Goal: Book appointment/travel/reservation

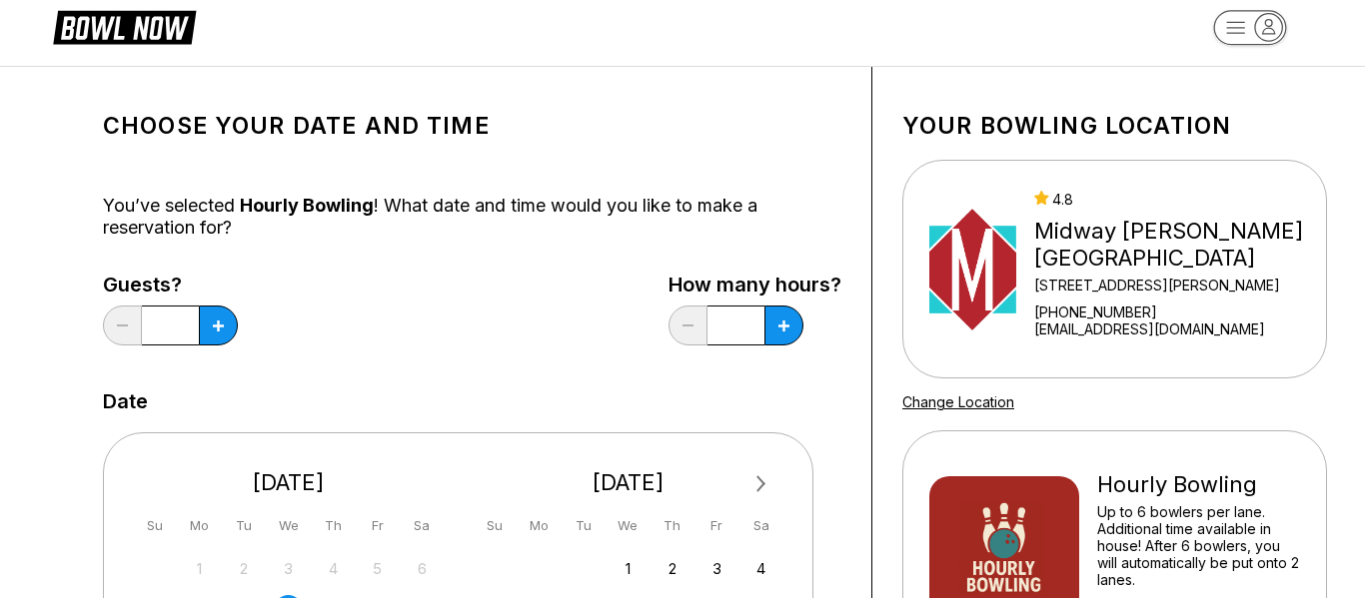
scroll to position [27, 0]
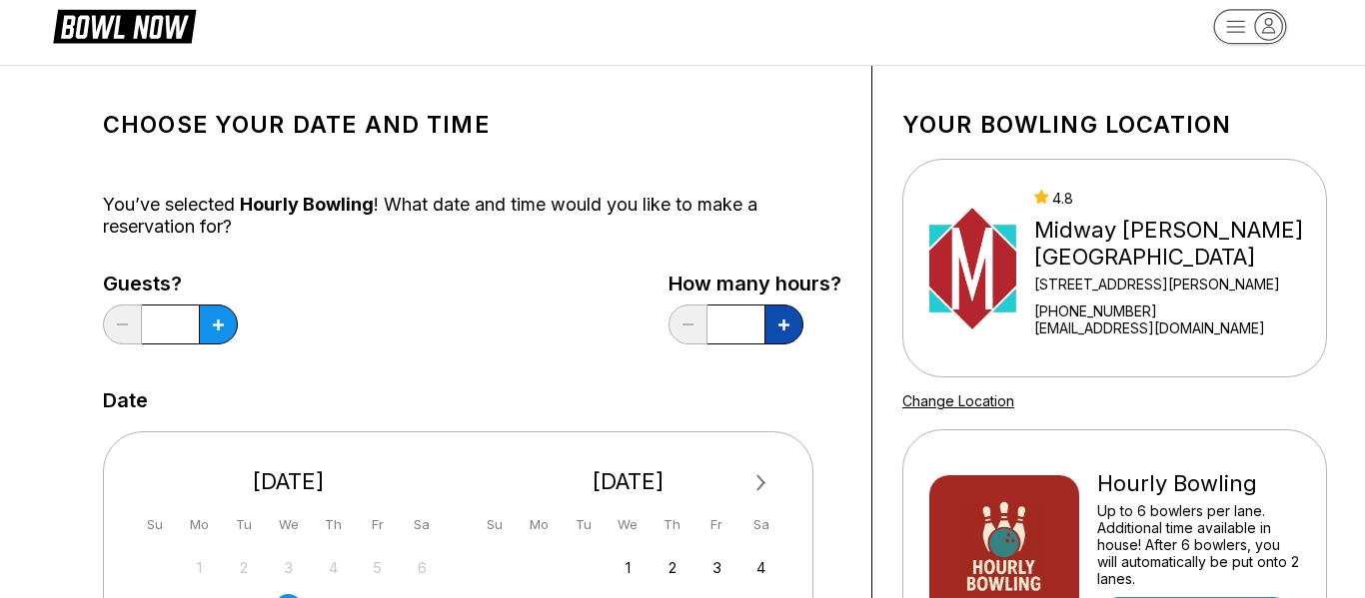
click at [781, 330] on icon at bounding box center [783, 325] width 11 height 11
click at [700, 332] on button at bounding box center [687, 325] width 39 height 40
type input "***"
click at [223, 323] on icon at bounding box center [218, 325] width 11 height 11
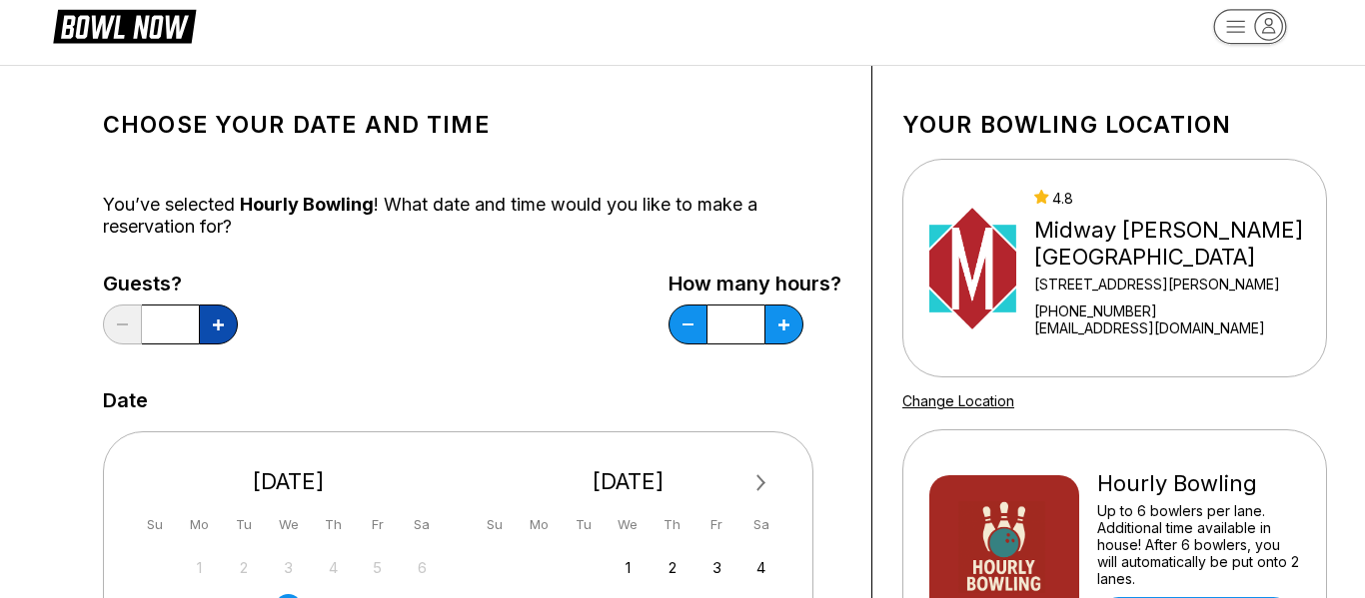
click at [223, 323] on icon at bounding box center [218, 325] width 11 height 11
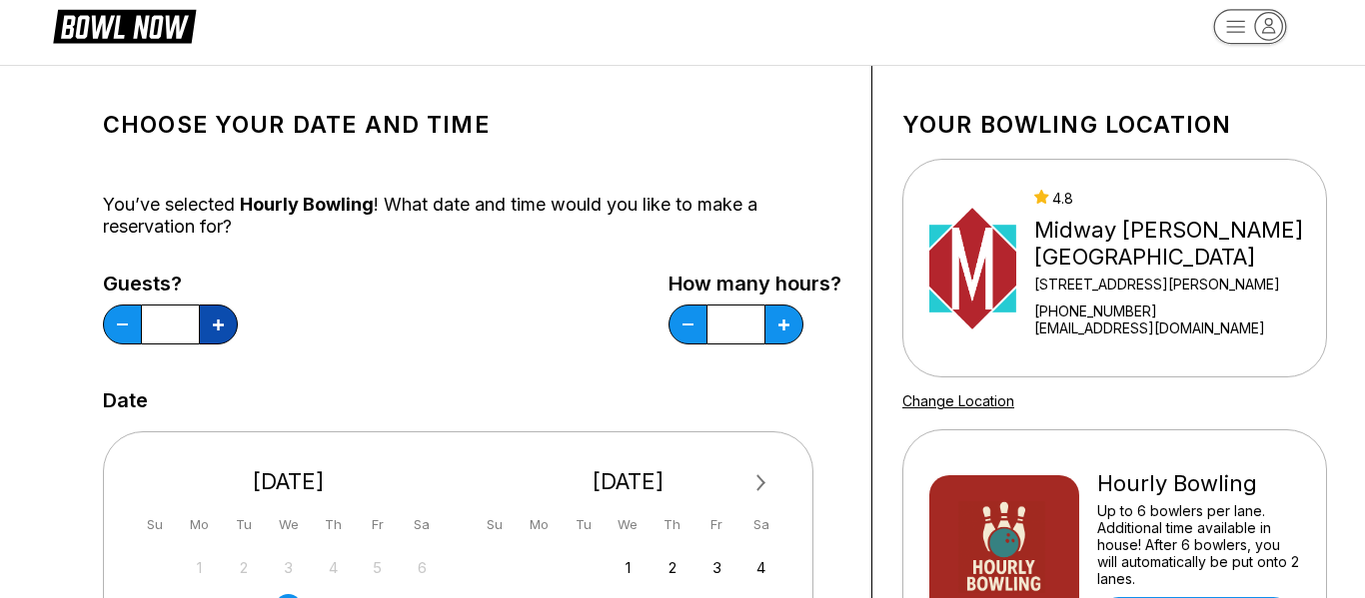
click at [223, 323] on icon at bounding box center [218, 325] width 11 height 11
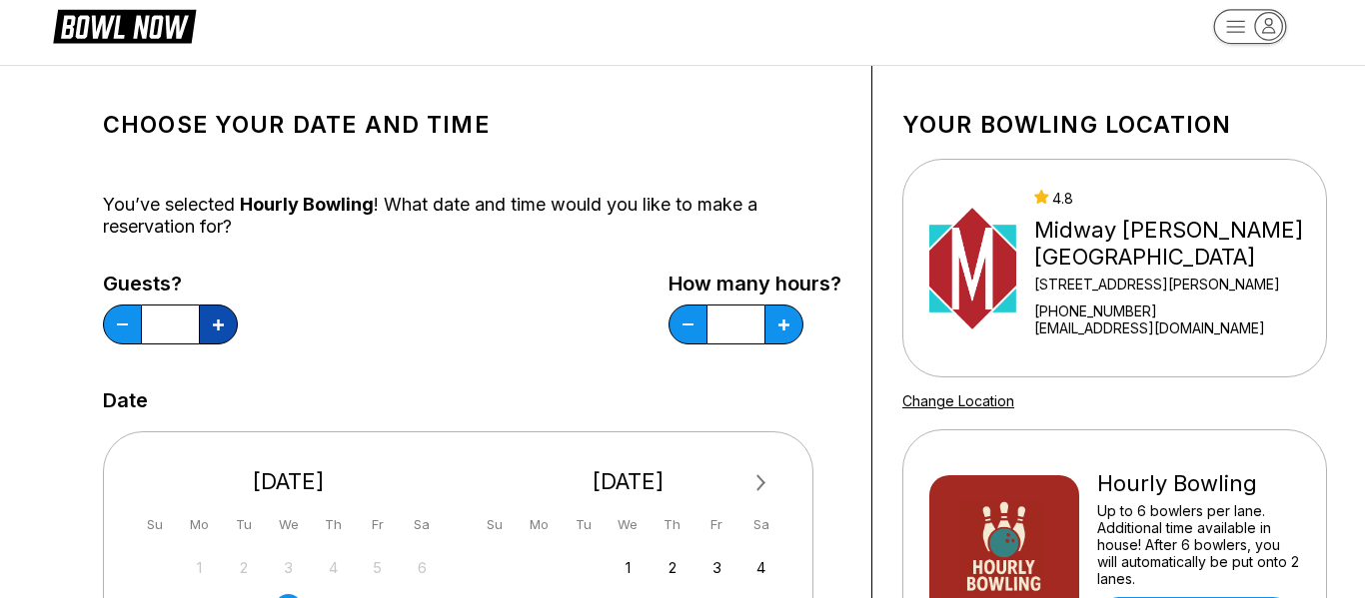
click at [223, 323] on icon at bounding box center [218, 325] width 11 height 11
type input "**"
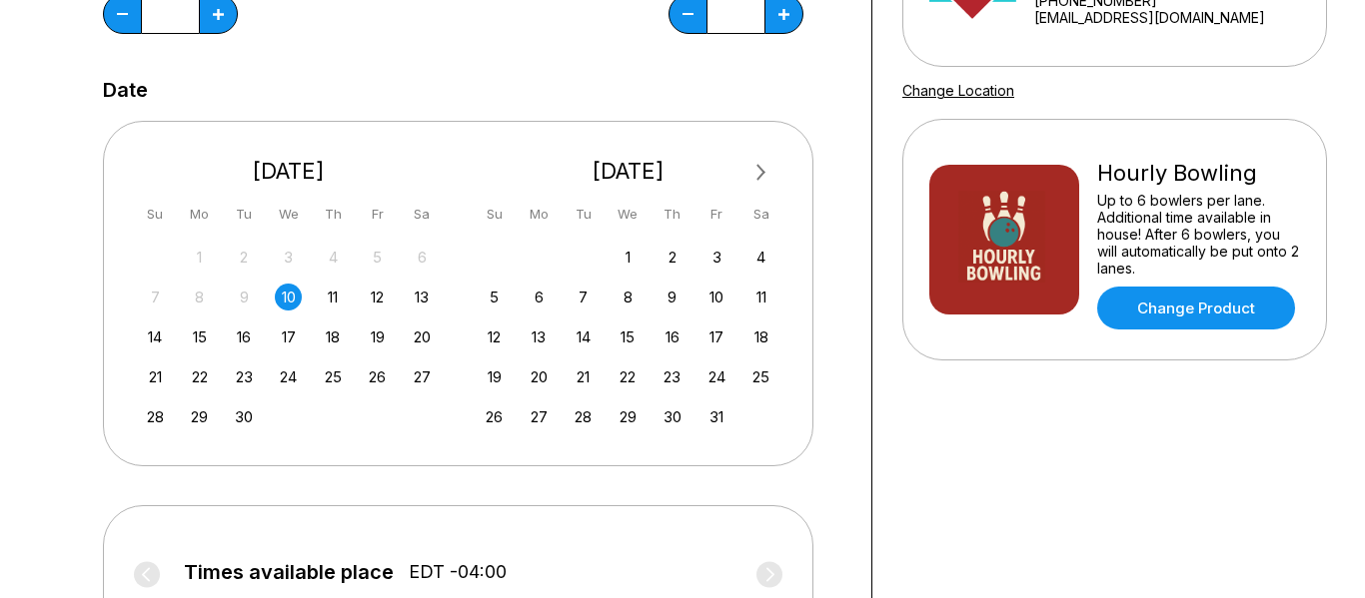
scroll to position [363, 0]
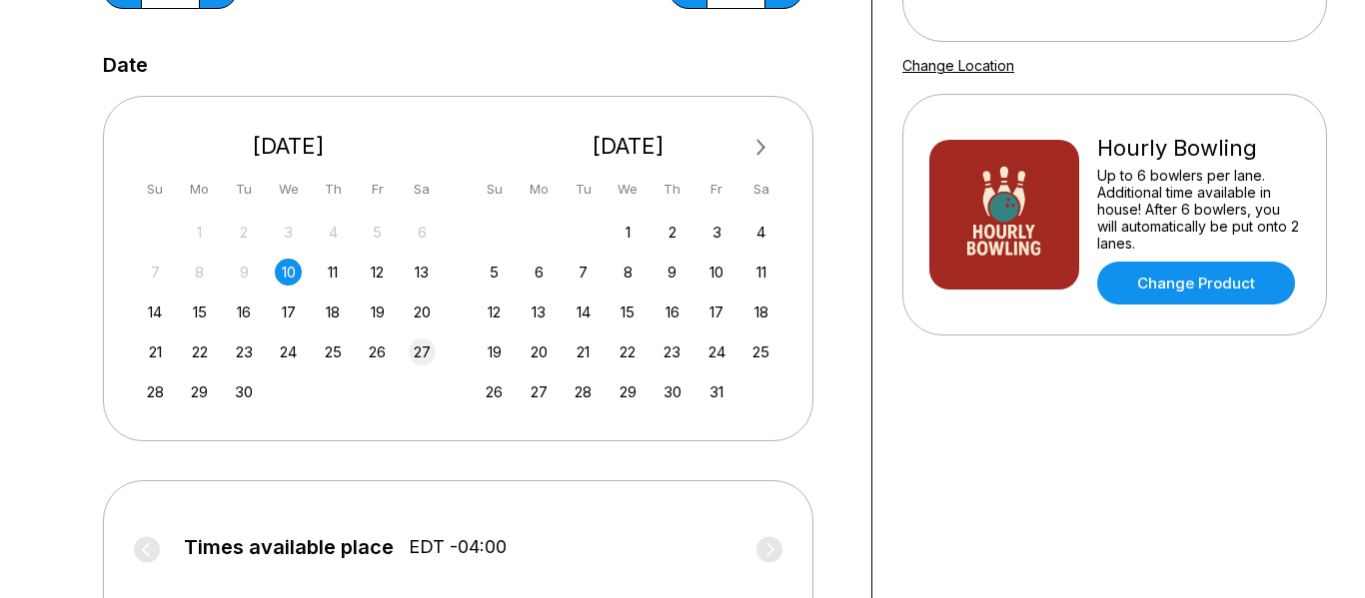
click at [417, 352] on div "27" at bounding box center [422, 352] width 27 height 27
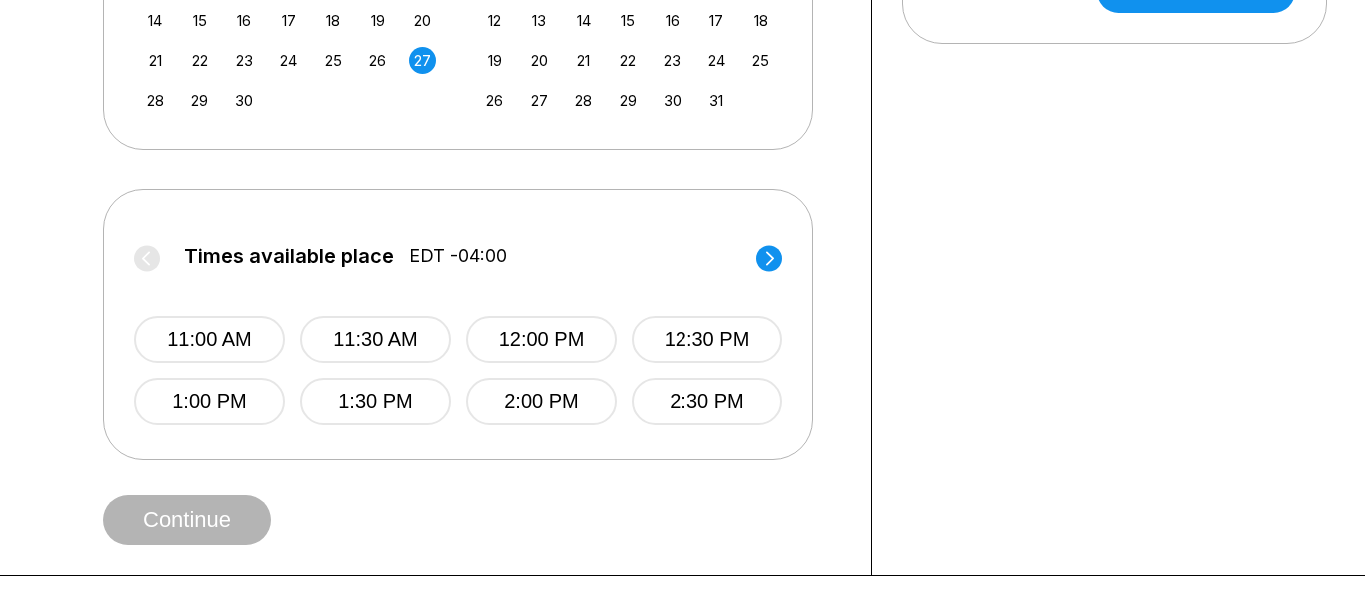
scroll to position [656, 0]
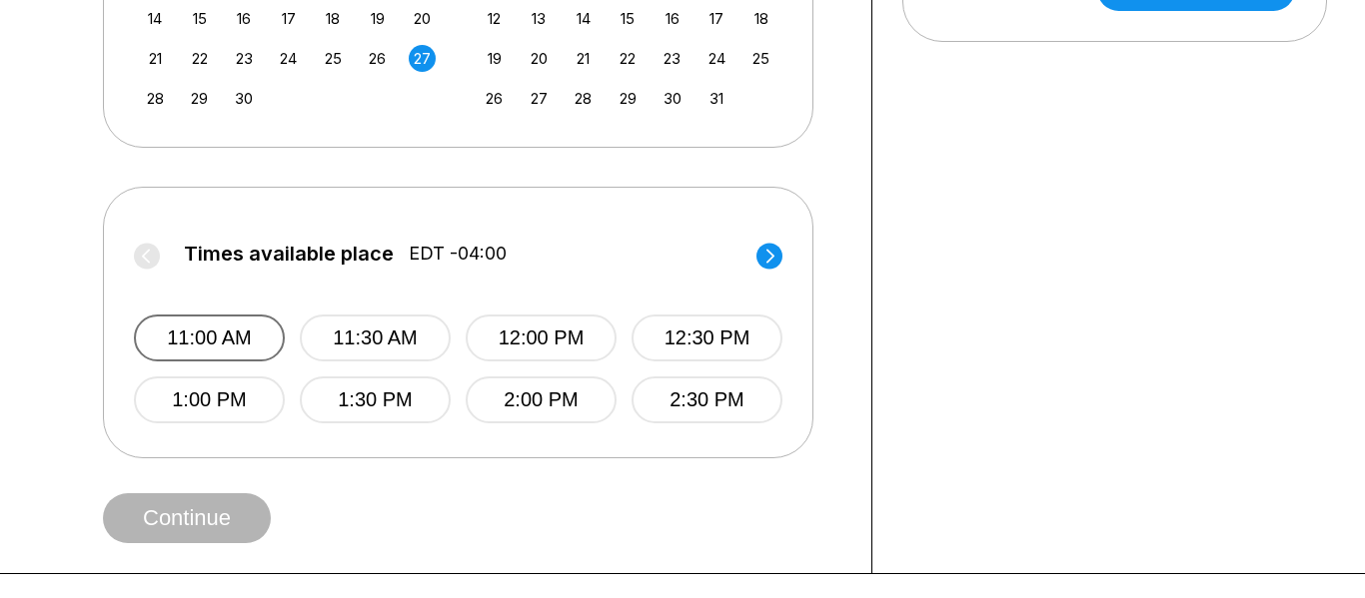
click at [214, 352] on button "11:00 AM" at bounding box center [209, 338] width 151 height 47
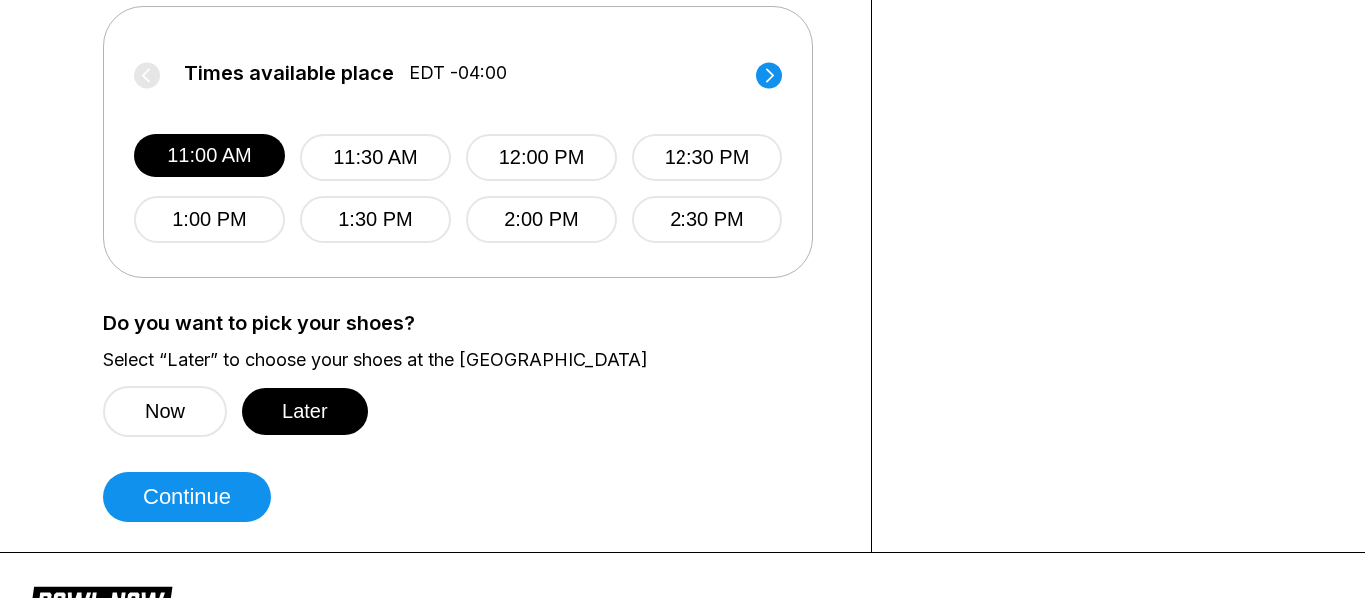
scroll to position [843, 0]
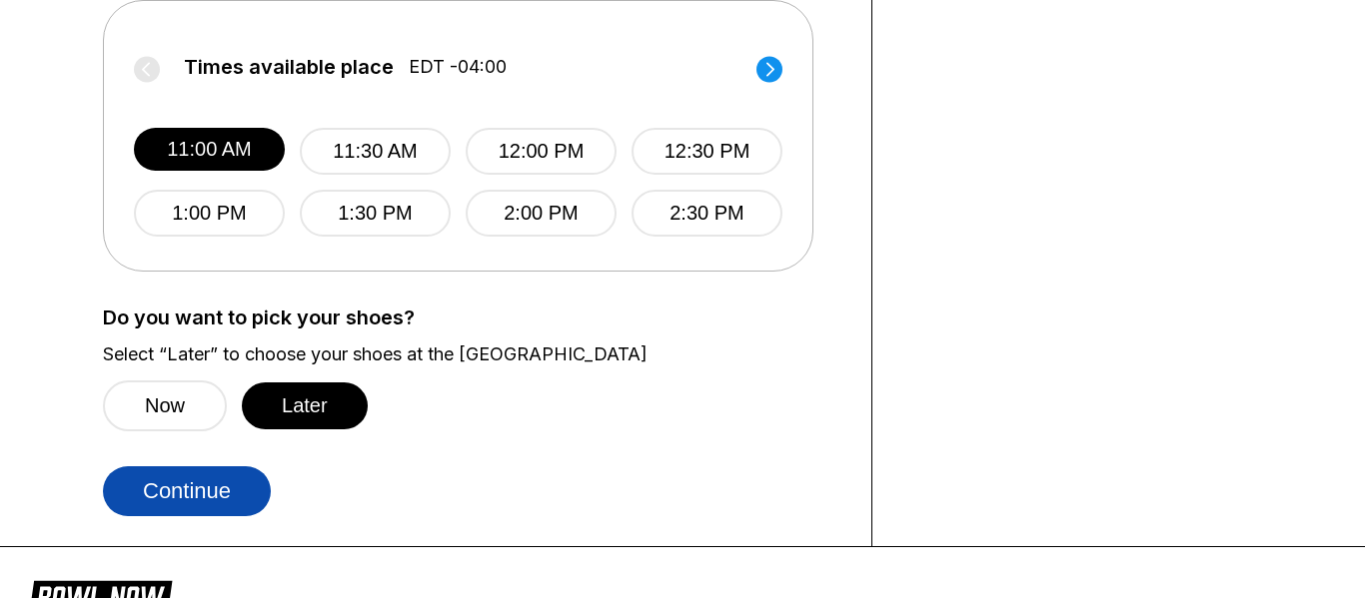
click at [231, 484] on button "Continue" at bounding box center [187, 492] width 168 height 50
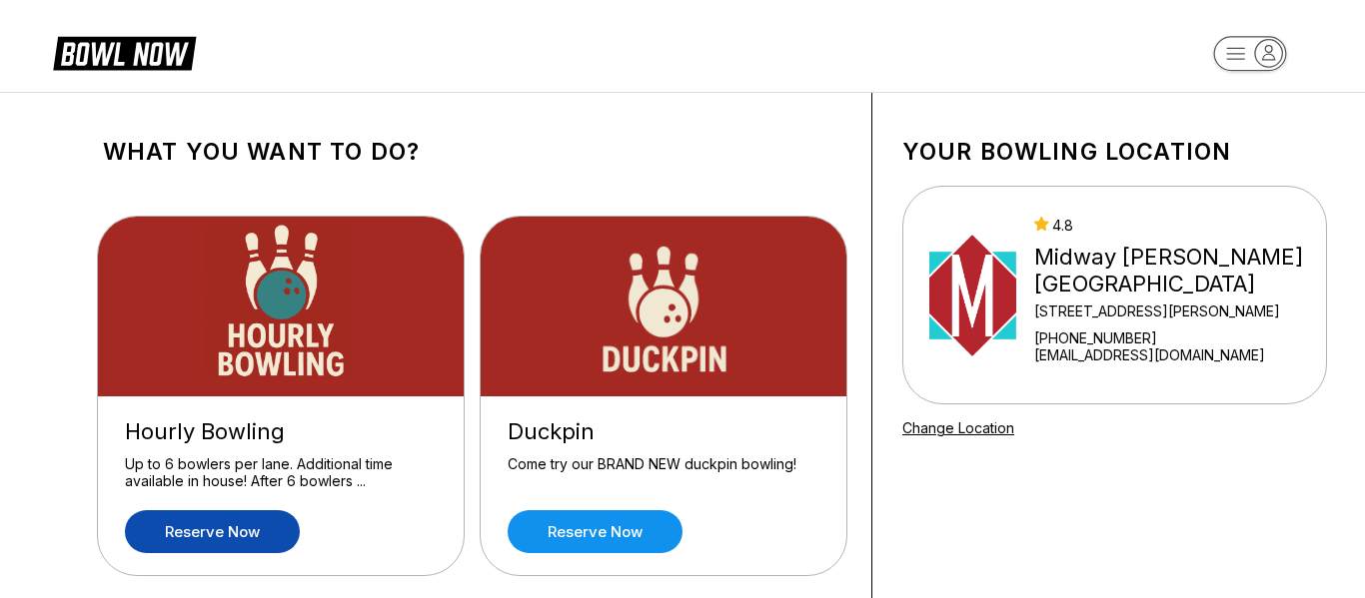
click at [216, 539] on link "Reserve now" at bounding box center [212, 532] width 175 height 43
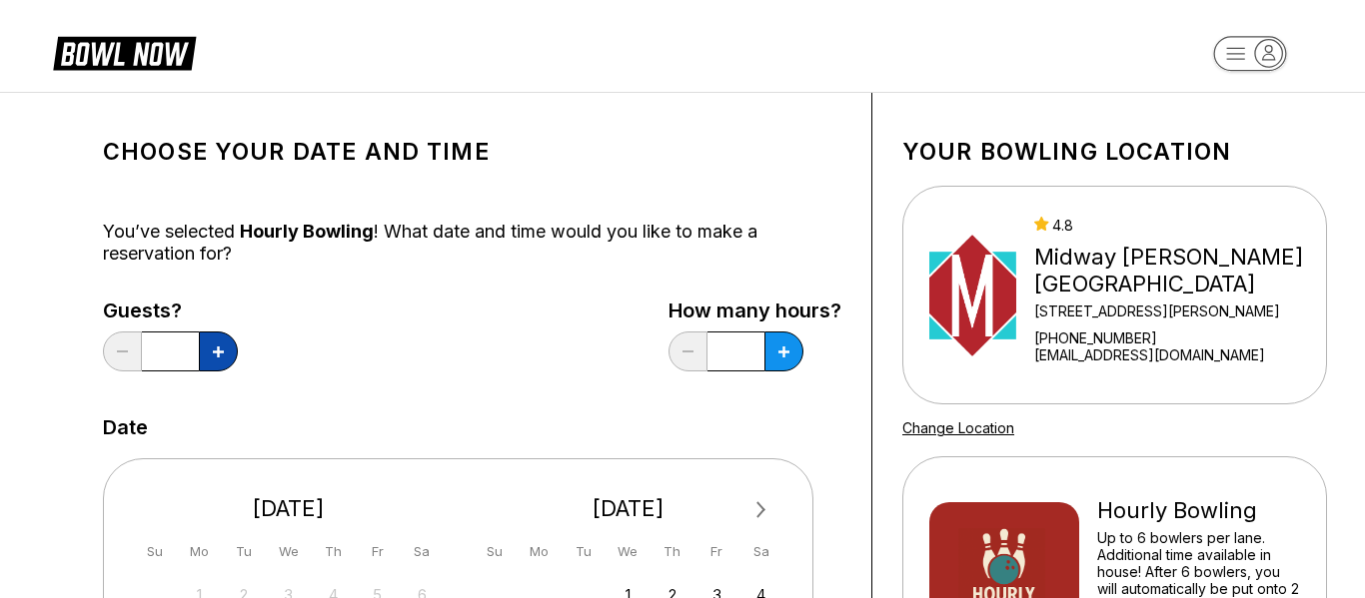
click at [220, 339] on button at bounding box center [218, 352] width 39 height 40
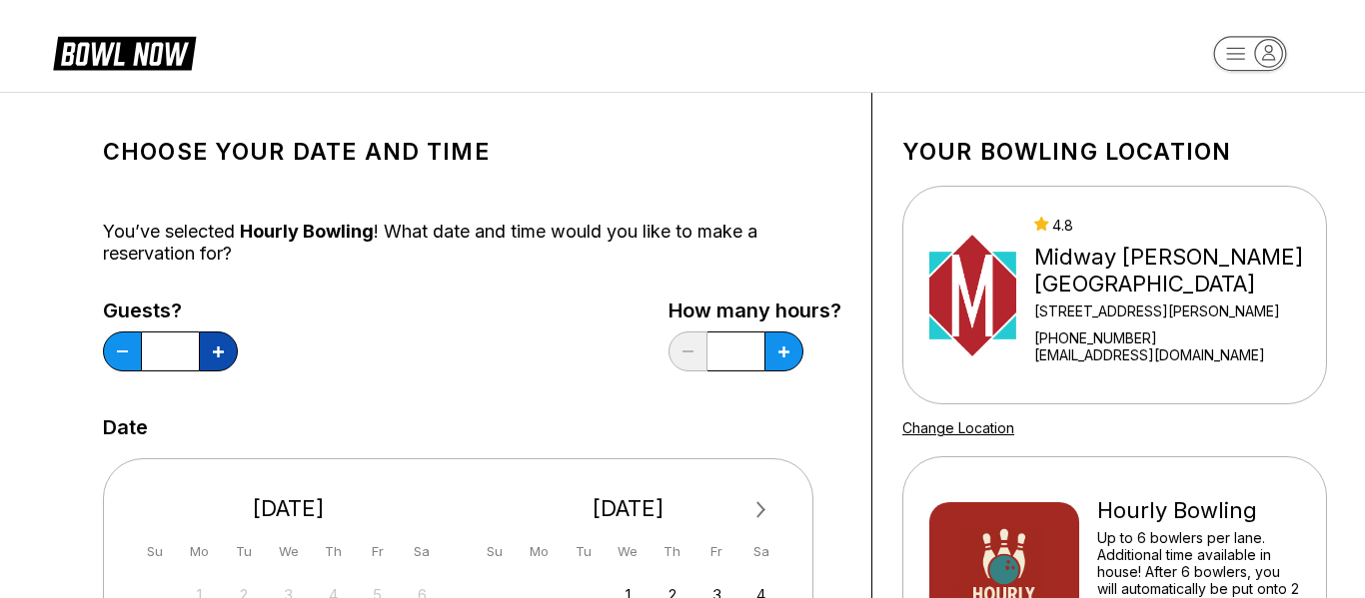
click at [220, 339] on button at bounding box center [218, 352] width 39 height 40
click at [126, 352] on icon at bounding box center [122, 352] width 11 height 2
click at [224, 356] on button at bounding box center [218, 352] width 39 height 40
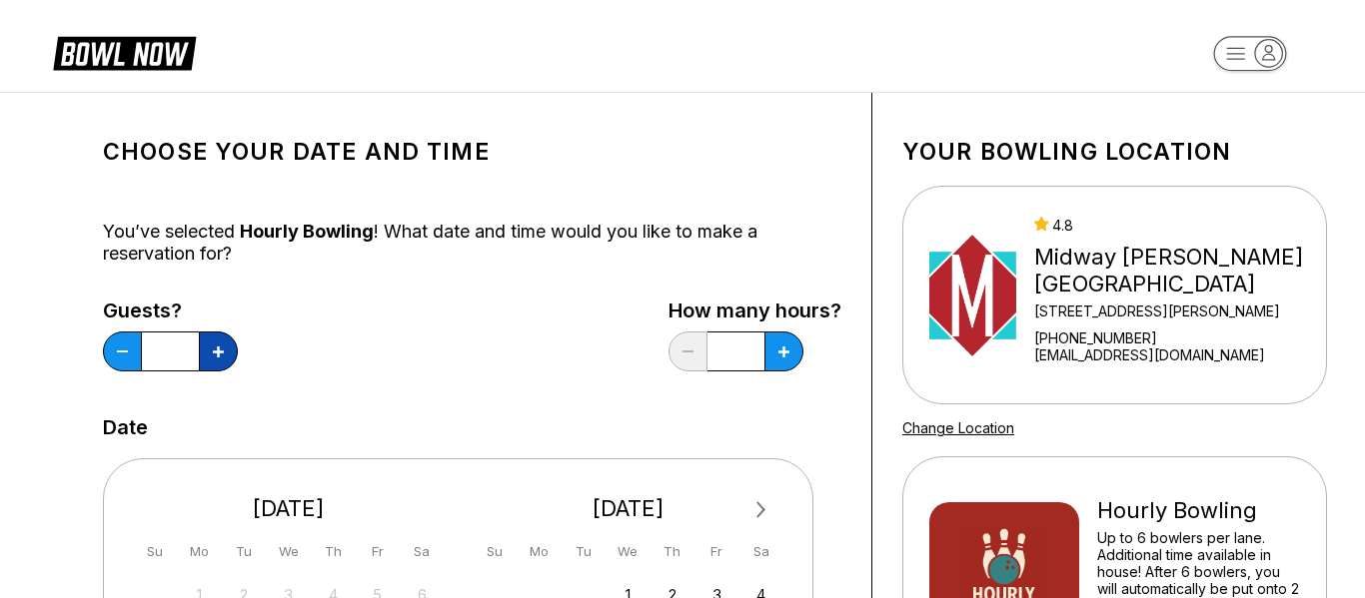
click at [224, 356] on button at bounding box center [218, 352] width 39 height 40
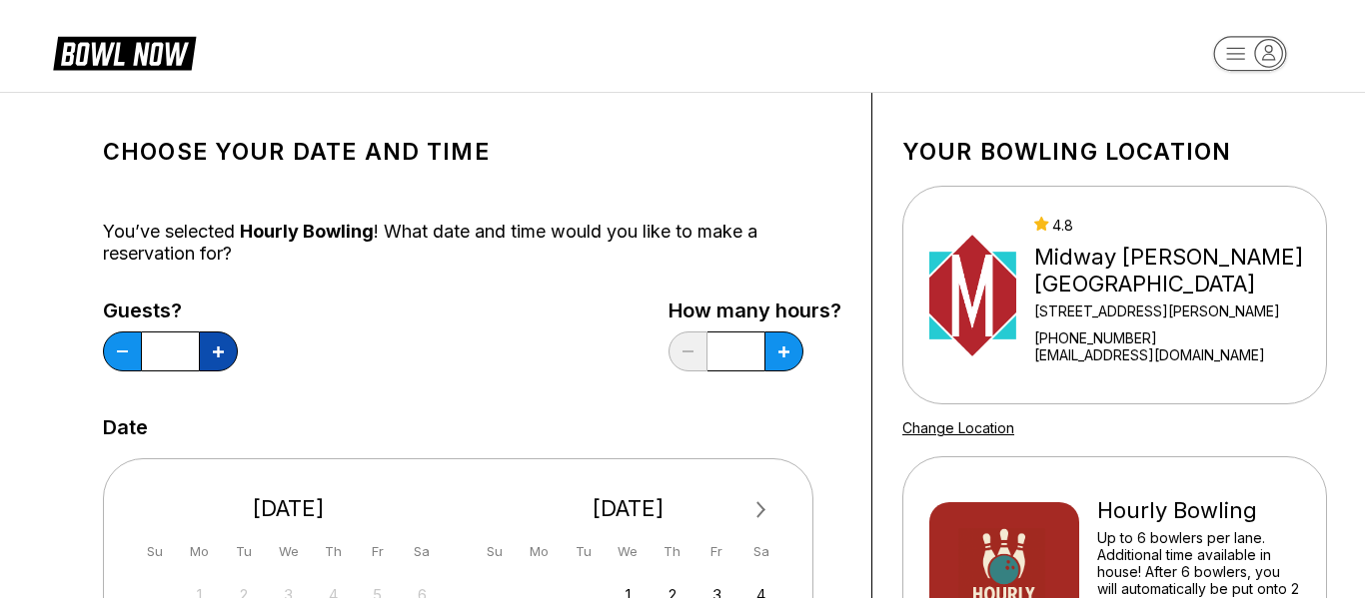
click at [224, 356] on button at bounding box center [218, 352] width 39 height 40
type input "**"
click at [781, 357] on button at bounding box center [783, 352] width 39 height 40
type input "***"
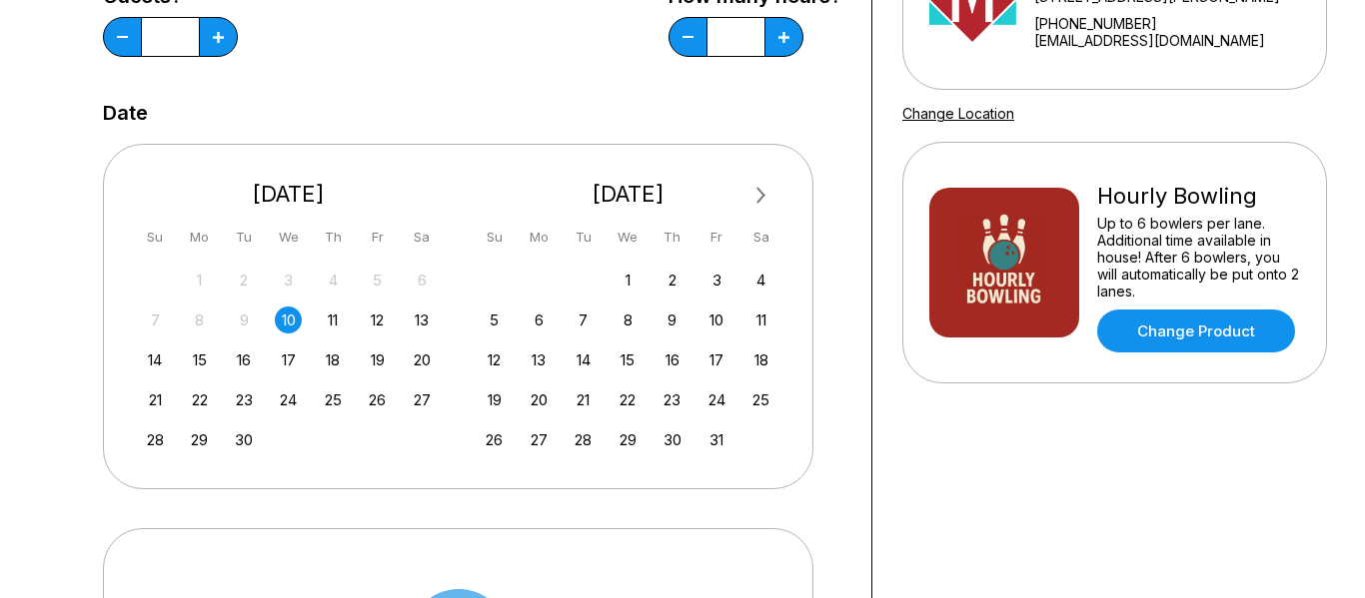
scroll to position [331, 0]
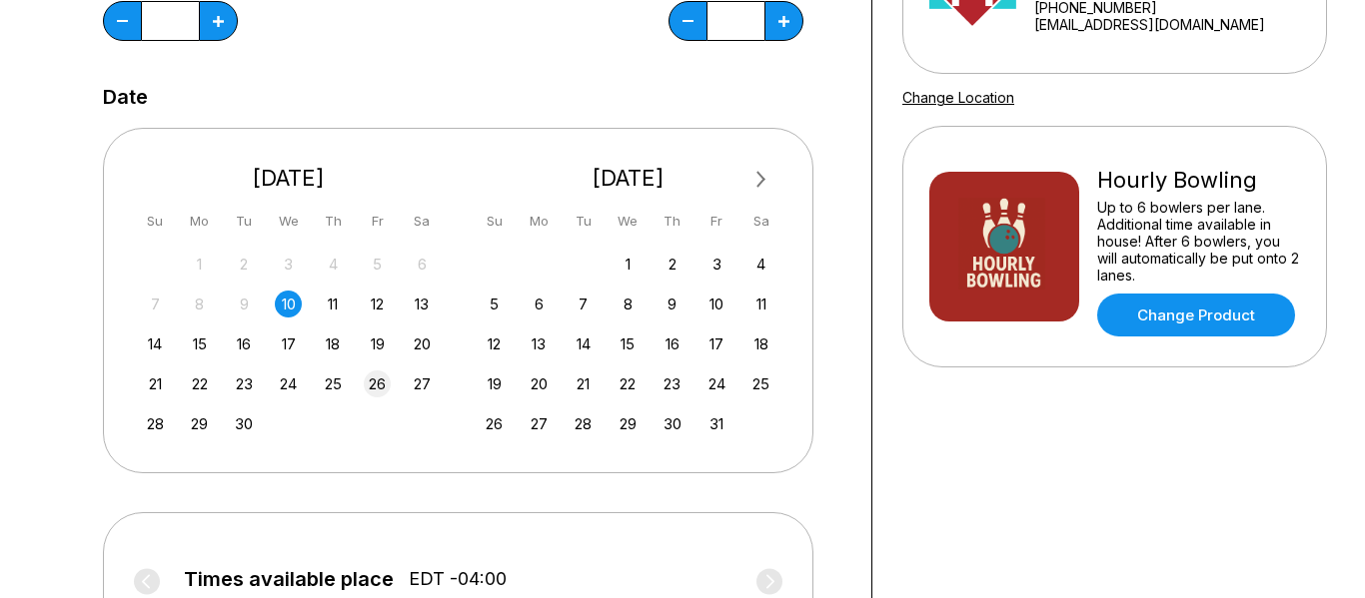
click at [365, 386] on div "26" at bounding box center [377, 384] width 27 height 27
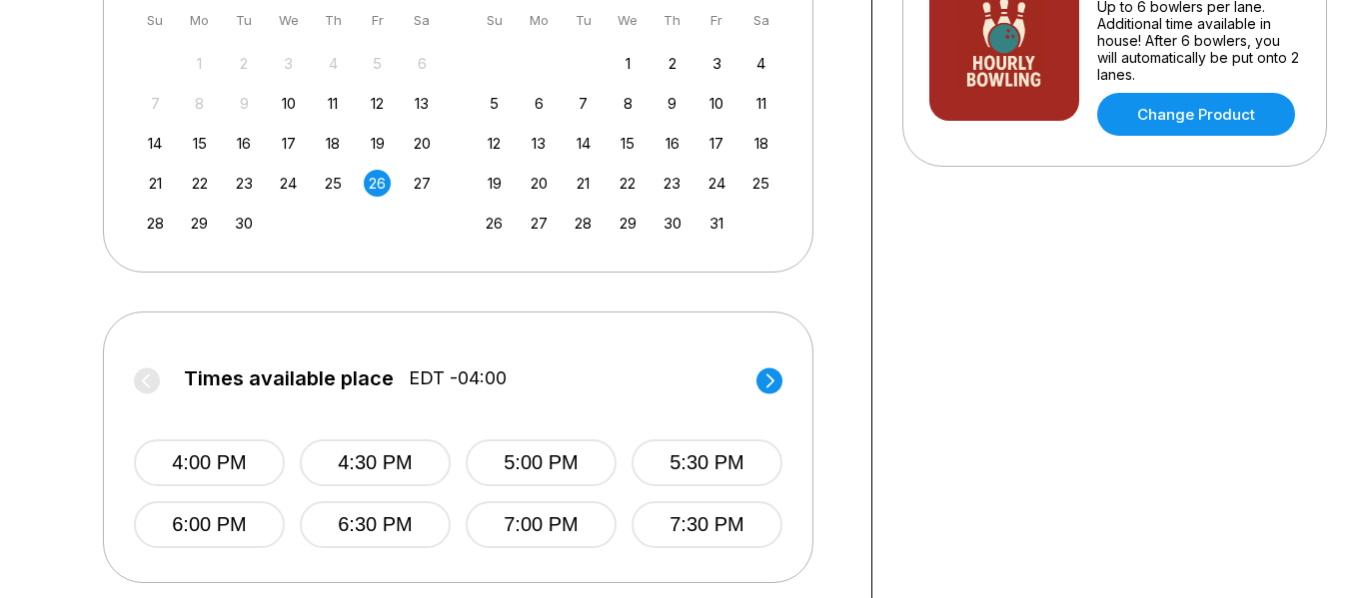
scroll to position [707, 0]
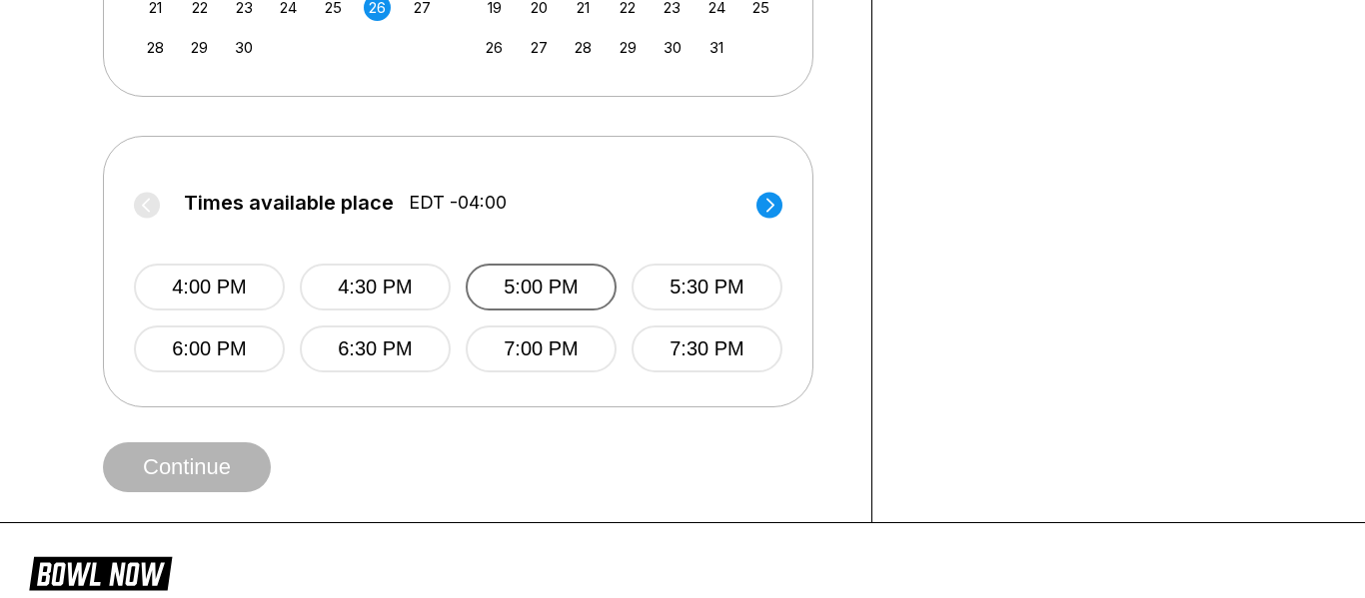
click at [524, 302] on button "5:00 PM" at bounding box center [541, 287] width 151 height 47
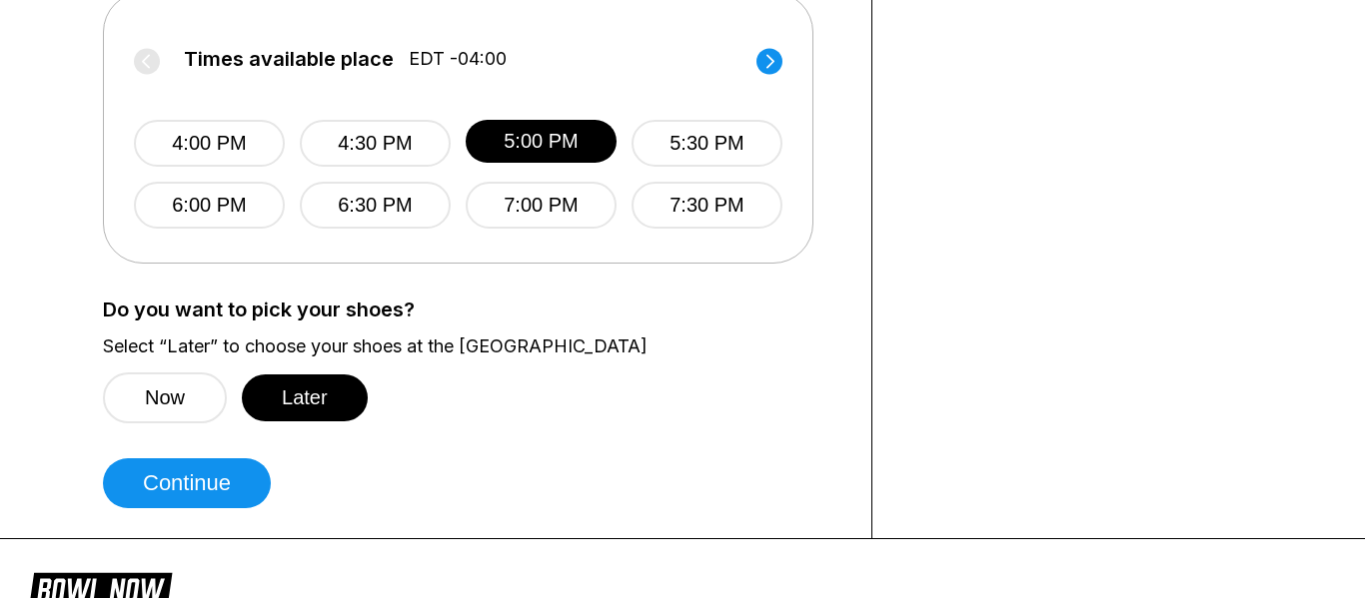
scroll to position [852, 0]
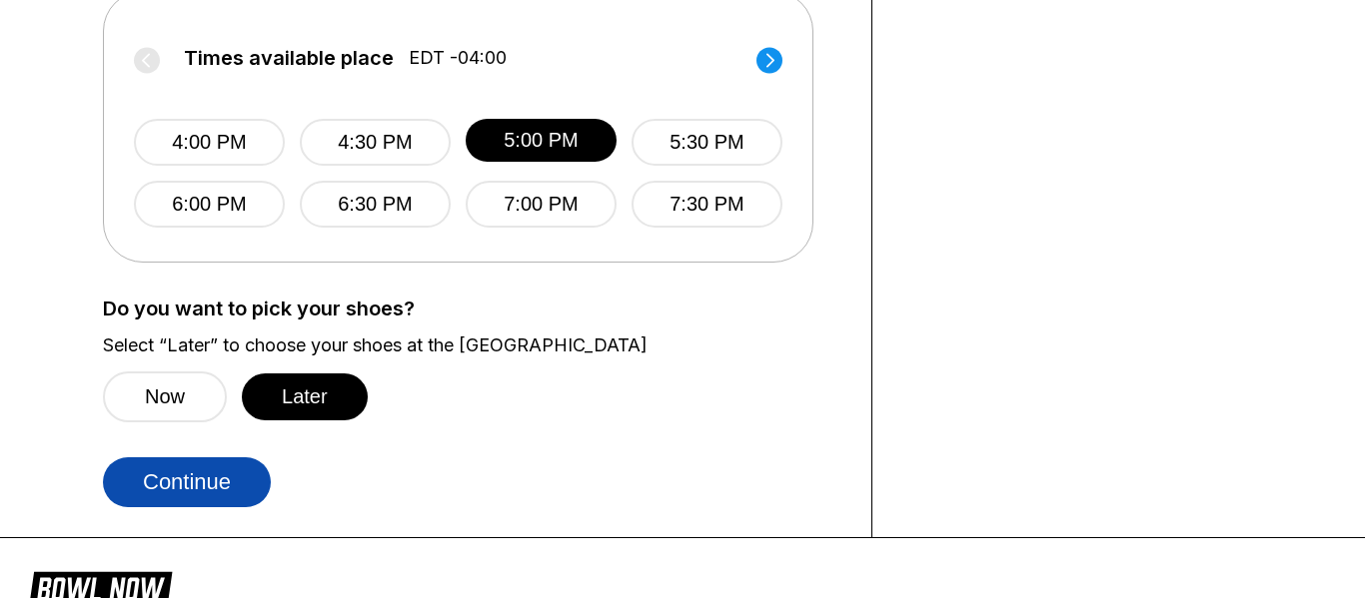
click at [175, 490] on button "Continue" at bounding box center [187, 483] width 168 height 50
